Goal: Information Seeking & Learning: Learn about a topic

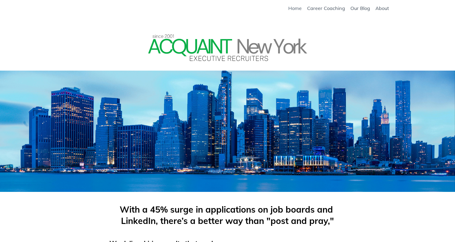
click at [294, 8] on link "Home" at bounding box center [295, 8] width 13 height 6
click at [323, 7] on link "Career Coaching" at bounding box center [326, 8] width 38 height 6
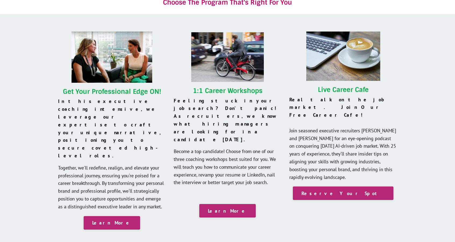
scroll to position [472, 0]
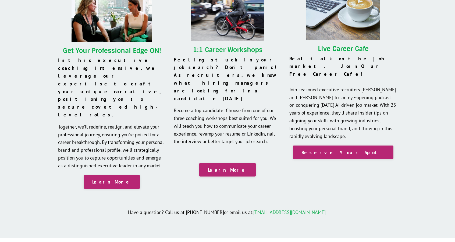
click at [415, 159] on div "Get Your Professional Edge ON! In this executive coaching intensive, we leverag…" at bounding box center [227, 105] width 455 height 265
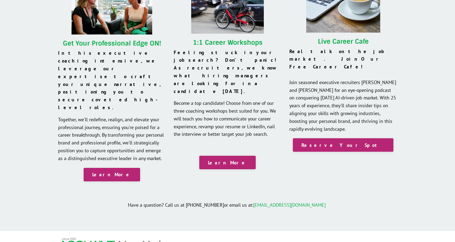
scroll to position [522, 0]
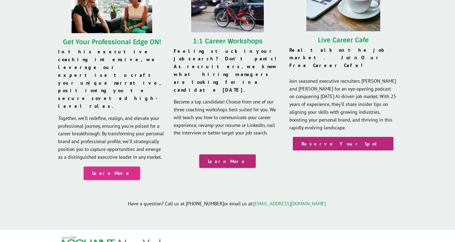
click at [106, 166] on link "Learn More" at bounding box center [112, 172] width 57 height 13
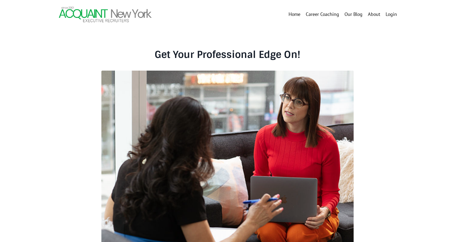
click at [413, 164] on div "Get Your Professional Edge On!" at bounding box center [227, 145] width 455 height 232
click at [378, 14] on link "About" at bounding box center [374, 14] width 12 height 7
